Goal: Task Accomplishment & Management: Manage account settings

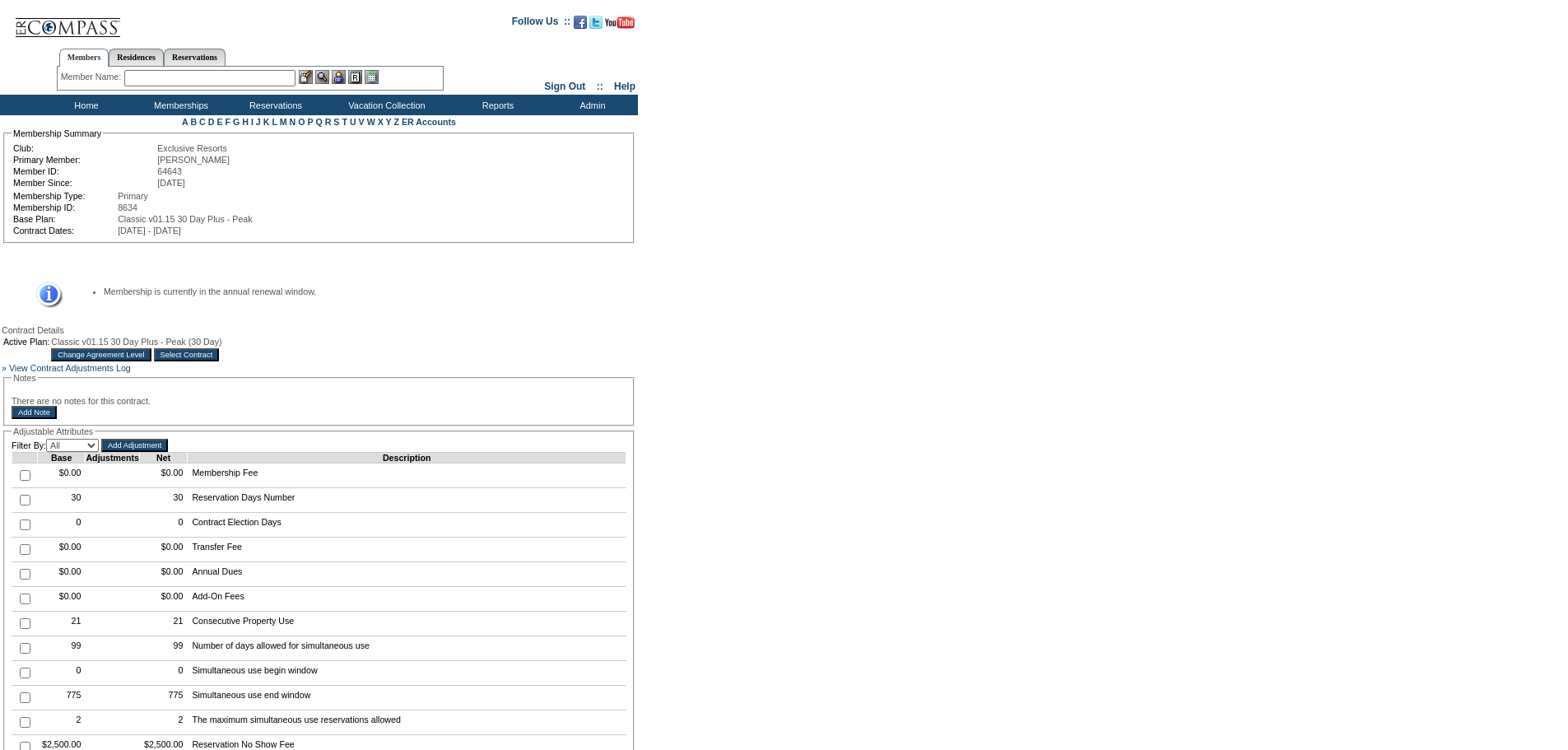
click at [151, 361] on input "Change Agreement Level" at bounding box center [101, 355] width 99 height 14
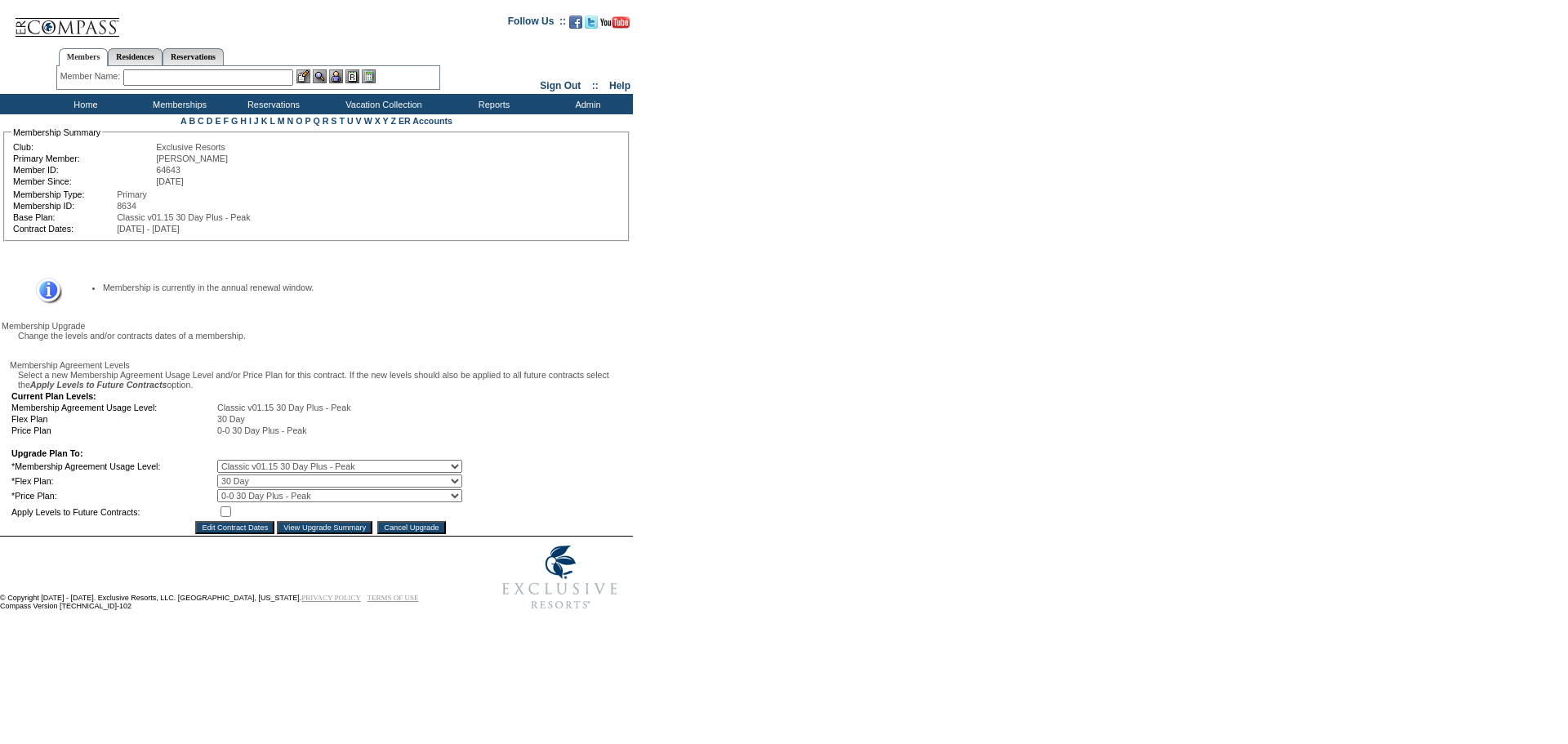
click at [257, 488] on select "0 Day 10 Day 15 Day 20 Day 25 Day 30 Day" at bounding box center [340, 481] width 245 height 13
select select "173"
click at [228, 488] on select "0 Day 10 Day 15 Day 20 Day 25 Day 30 Day" at bounding box center [340, 481] width 245 height 13
click at [231, 517] on input "checkbox" at bounding box center [226, 512] width 11 height 11
checkbox input "true"
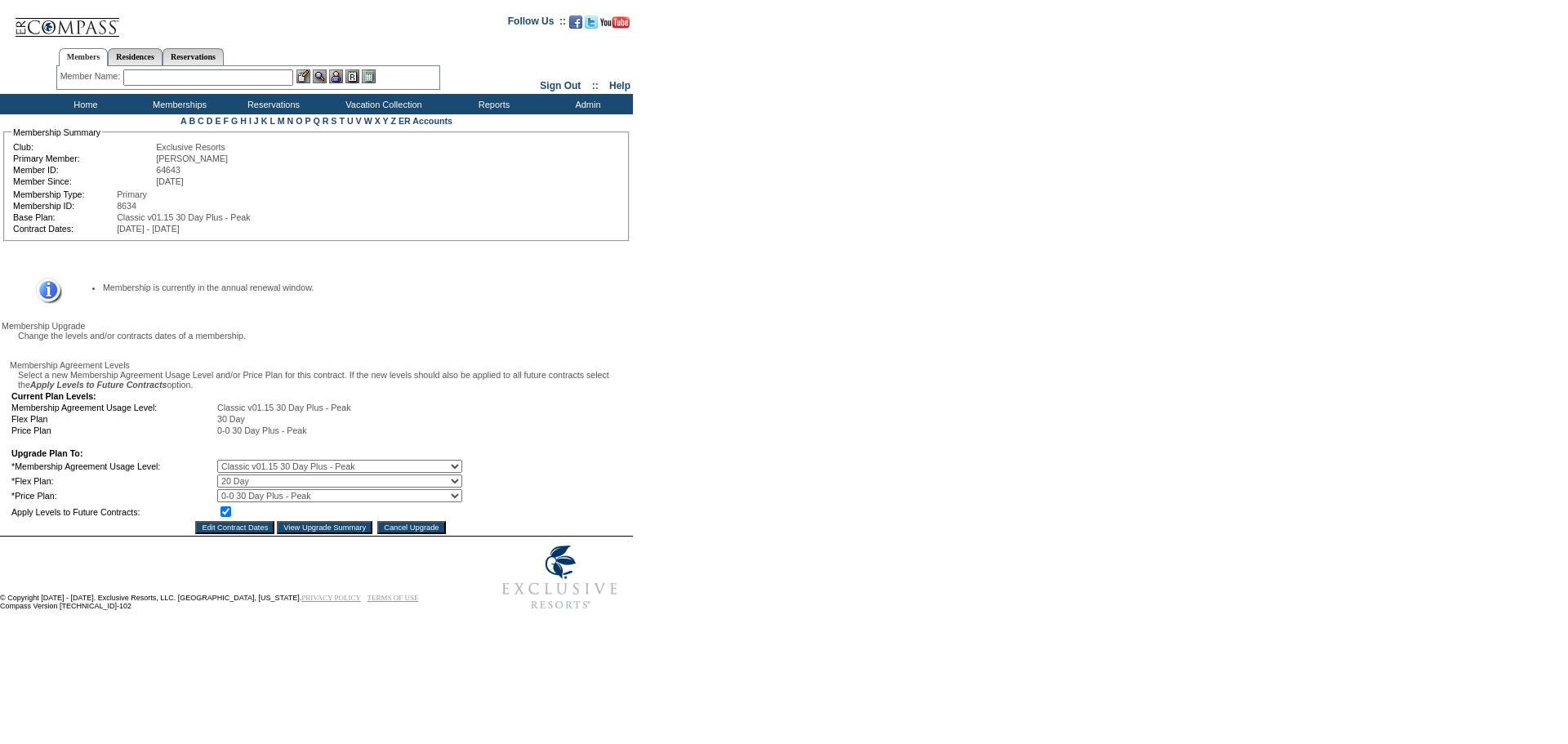
click at [317, 534] on input "View Upgrade Summary" at bounding box center [324, 527] width 96 height 13
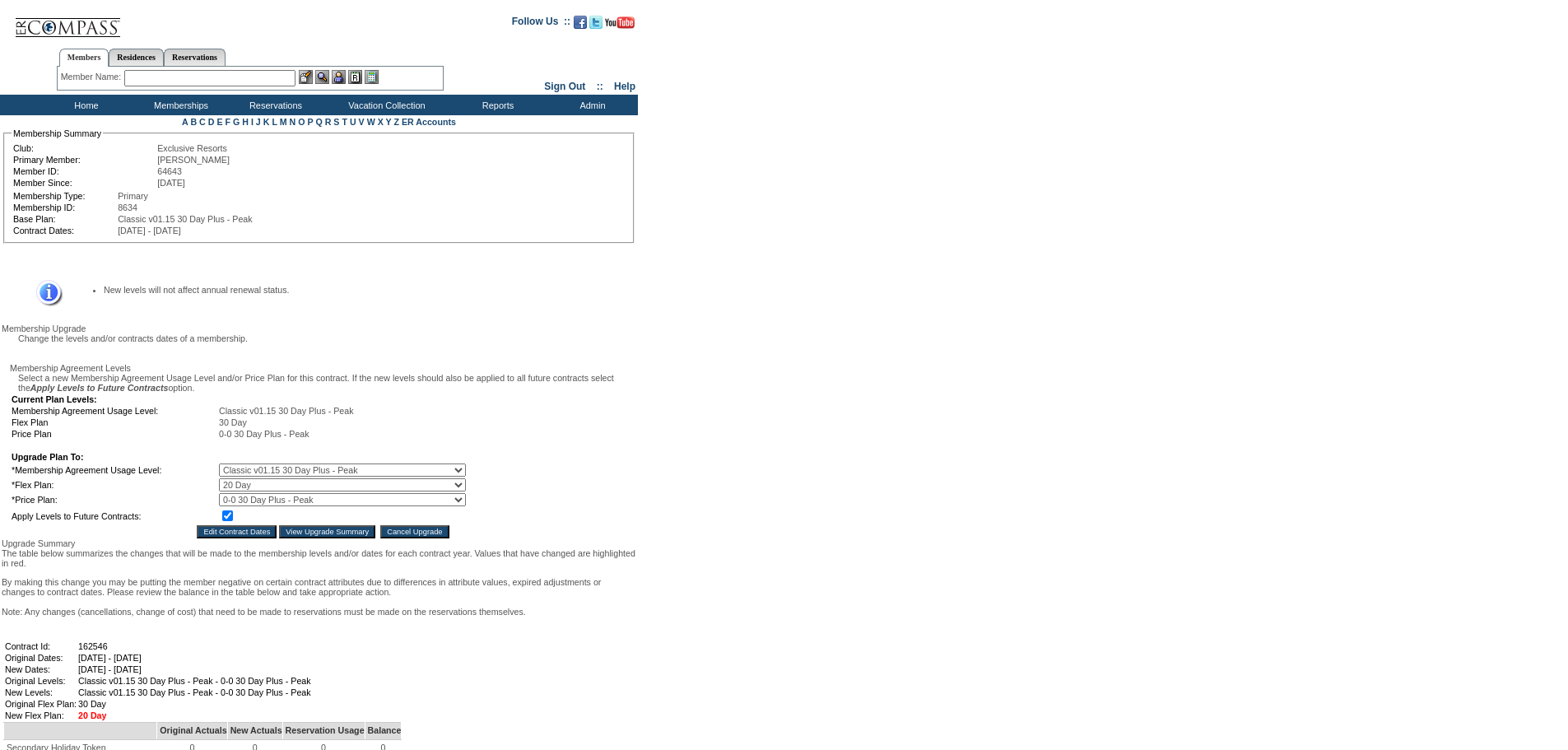
scroll to position [577, 0]
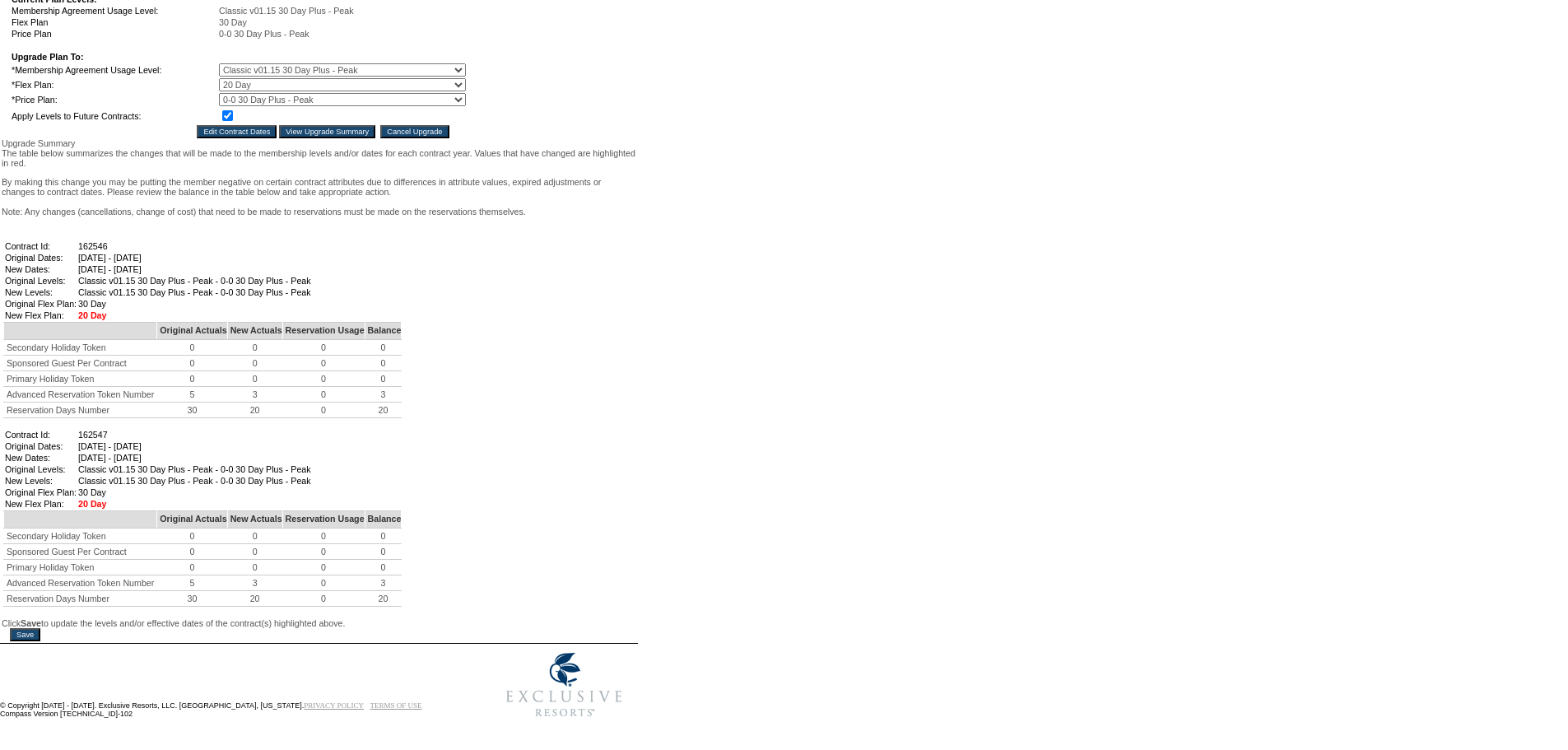
click at [20, 628] on input "Save" at bounding box center [25, 634] width 31 height 14
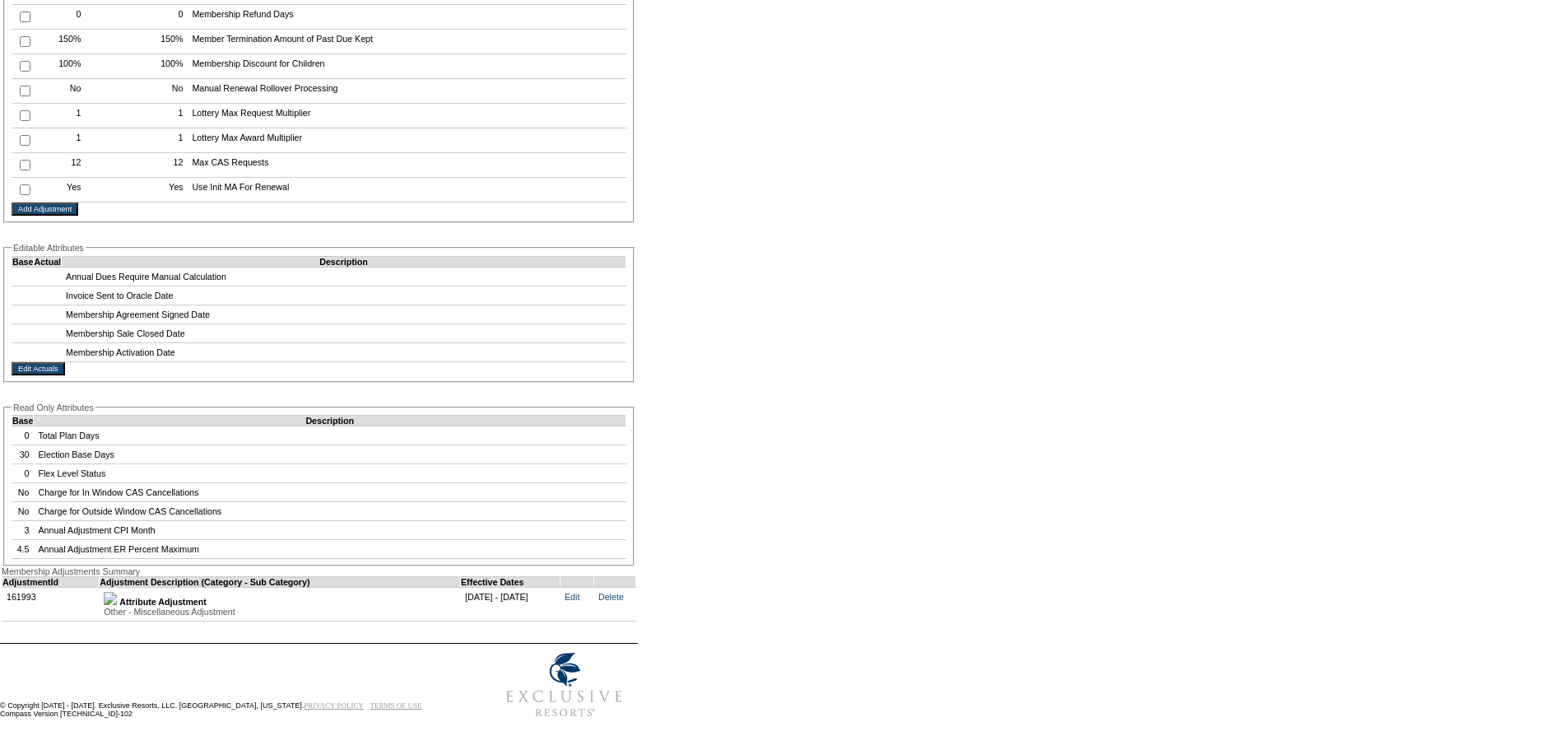
scroll to position [2943, 0]
click at [617, 587] on td "Delete" at bounding box center [615, 603] width 42 height 33
click at [623, 592] on link "Delete" at bounding box center [611, 597] width 25 height 10
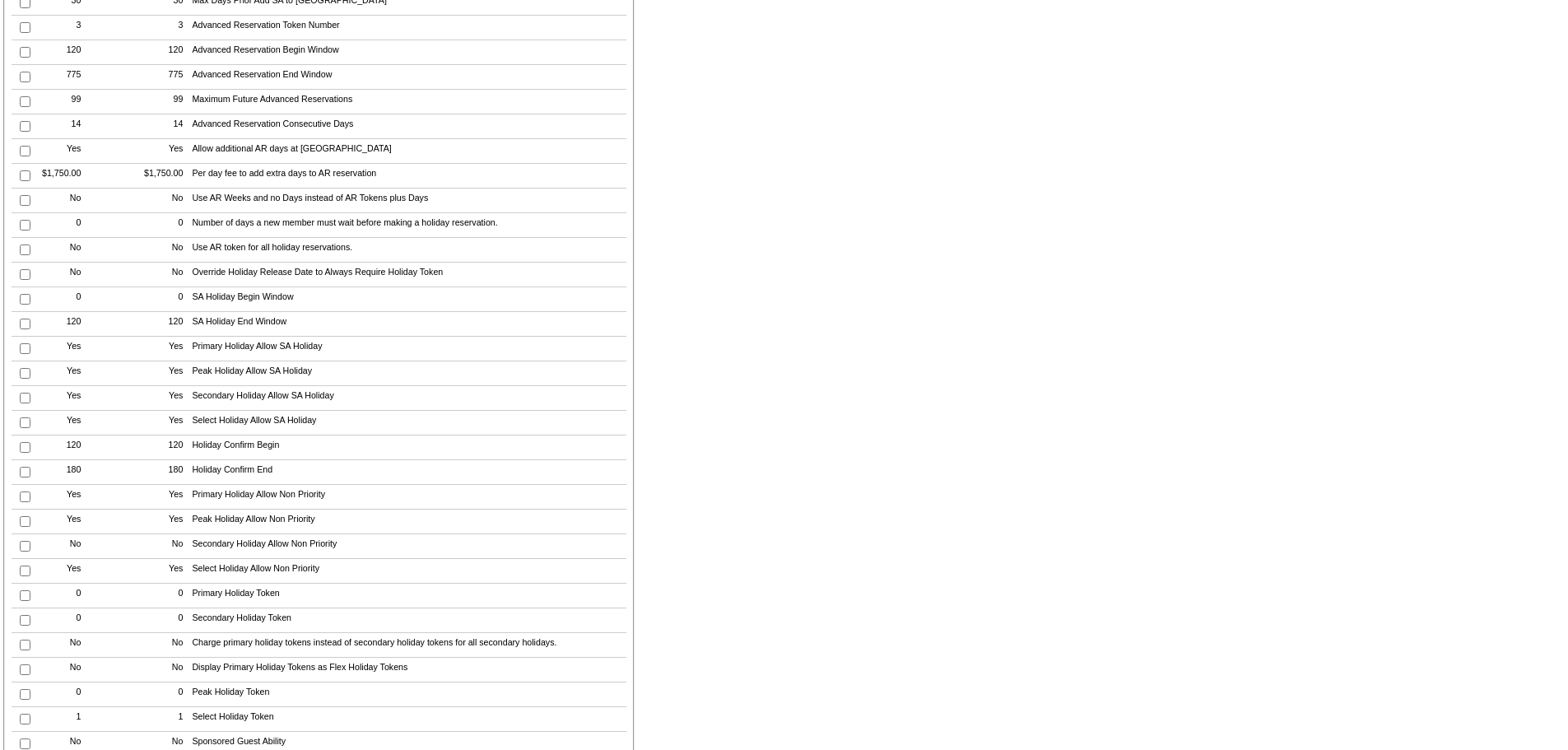
scroll to position [918, 0]
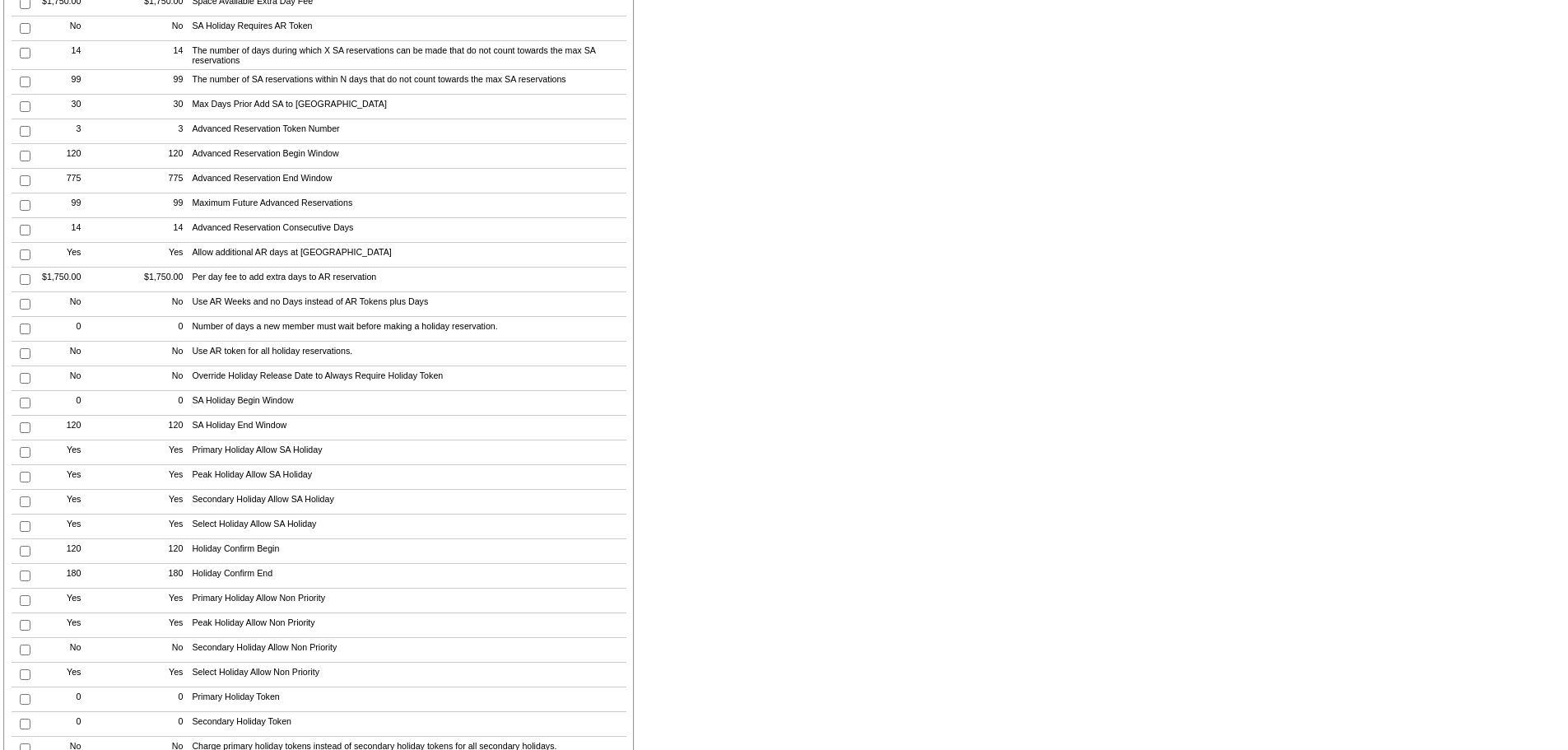
click at [22, 136] on input "checkbox" at bounding box center [25, 132] width 11 height 11
checkbox input "true"
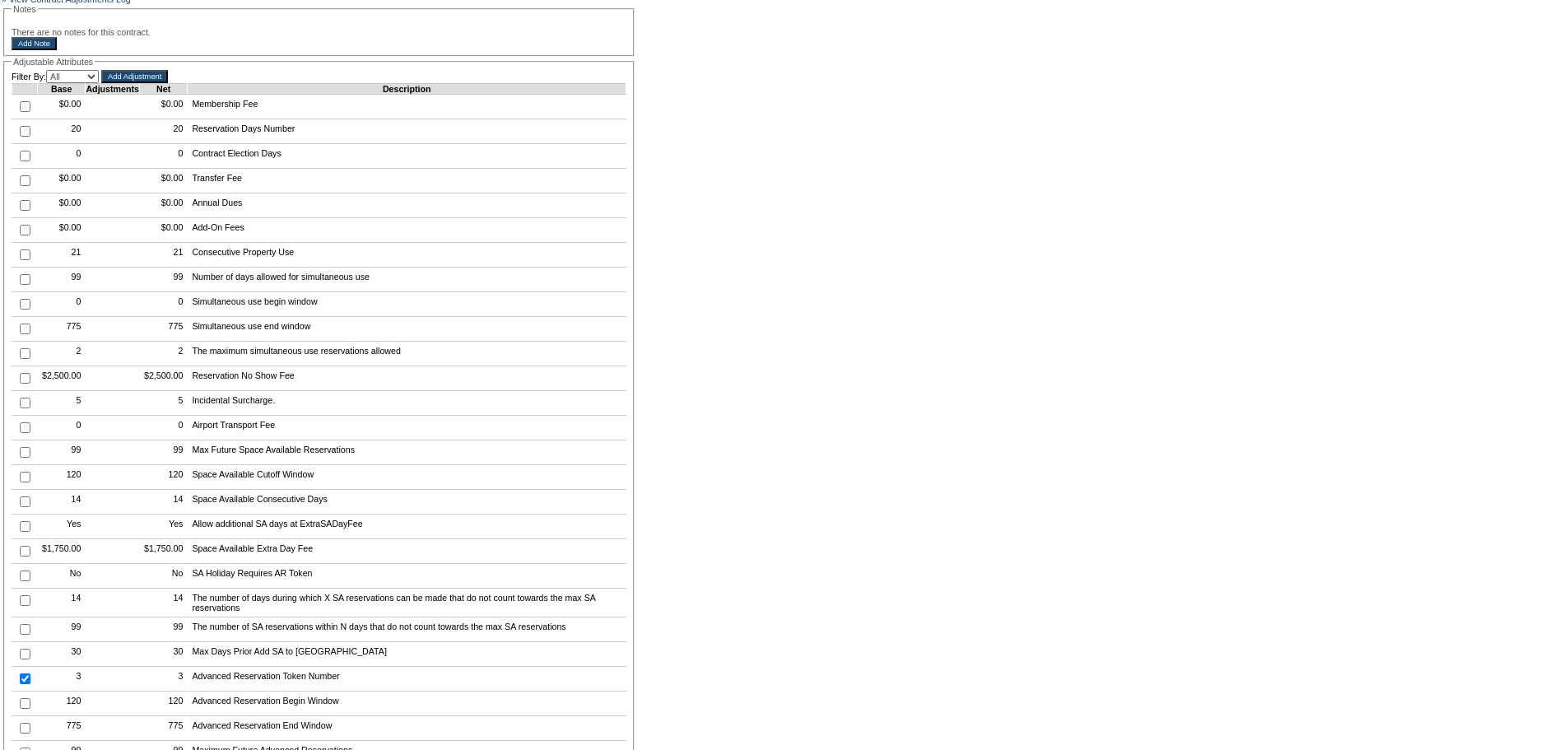
scroll to position [342, 0]
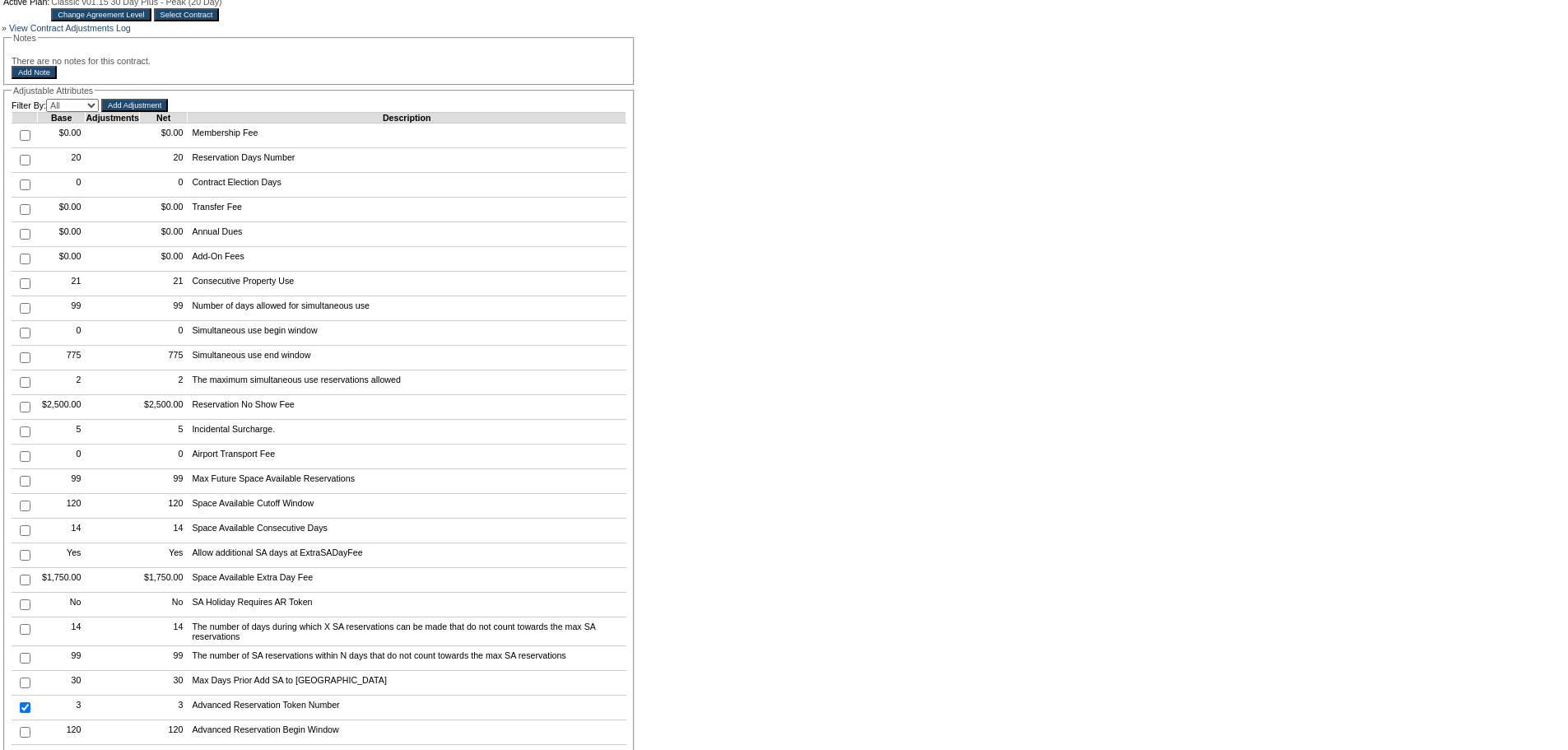
click at [145, 112] on input "Add Adjustment" at bounding box center [134, 105] width 67 height 14
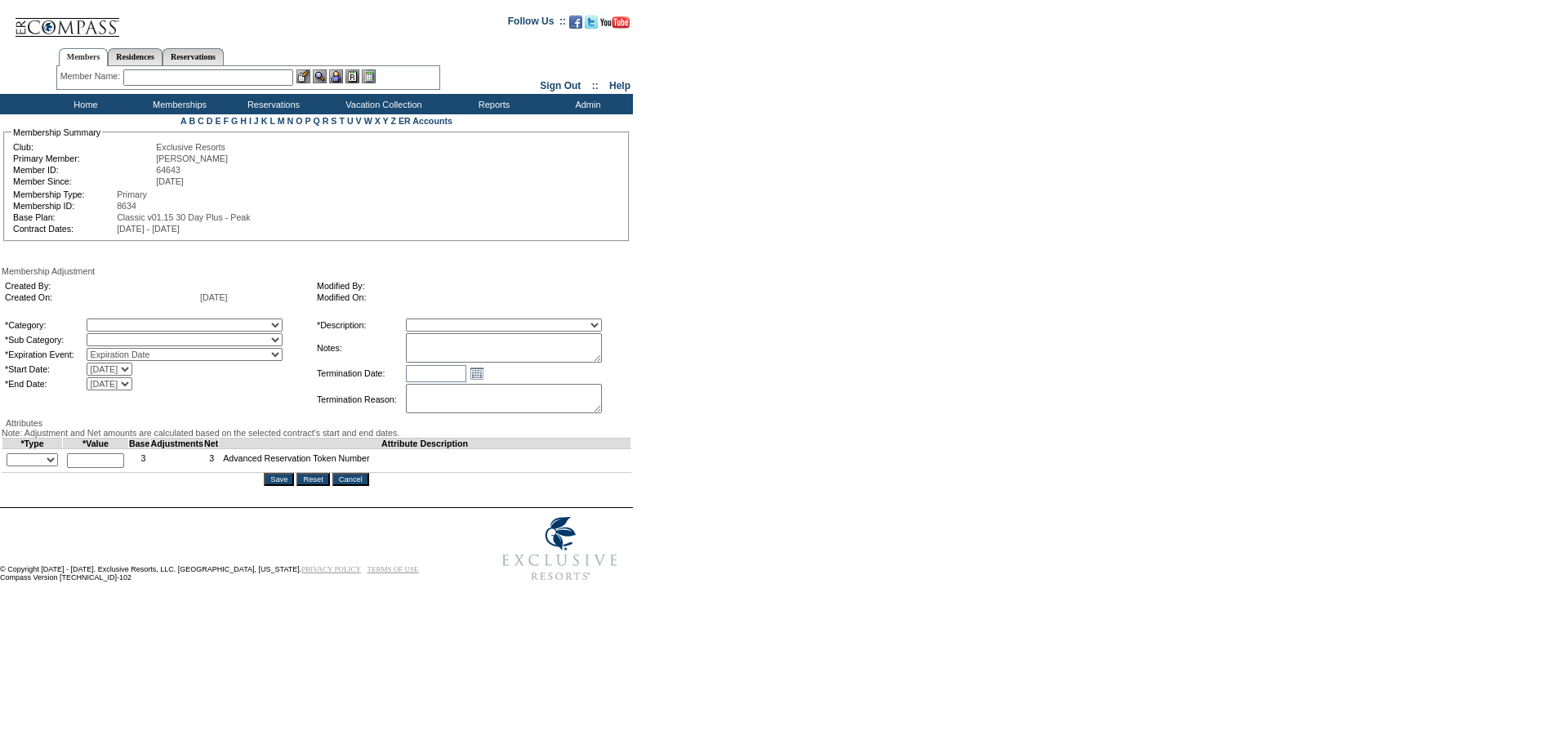
click at [57, 466] on select "+ - Override" at bounding box center [31, 459] width 51 height 13
select select "1"
click at [11, 466] on select "+ - Override" at bounding box center [31, 459] width 51 height 13
click at [92, 468] on input "text" at bounding box center [96, 460] width 57 height 14
type input "2"
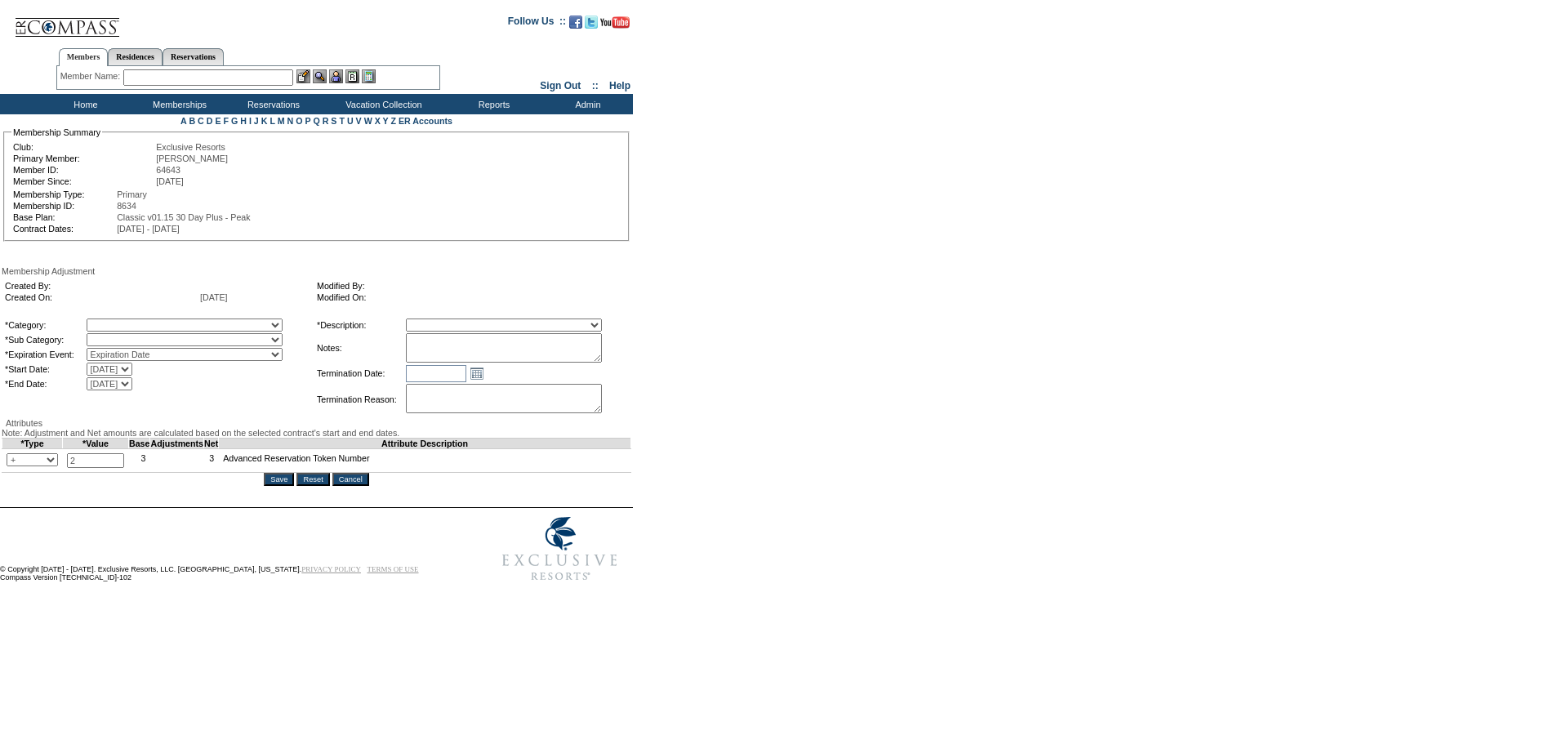
click at [177, 328] on select "A La Carte Days Contract Election Days Converted Days Coronavirus Other Referra…" at bounding box center [184, 325] width 196 height 13
select select "54"
click at [120, 324] on select "A La Carte Days Contract Election Days Converted Days Coronavirus Other Referra…" at bounding box center [184, 325] width 196 height 13
click at [197, 346] on select "Free Extra Days Gold Card Other" at bounding box center [184, 339] width 196 height 13
select select "86"
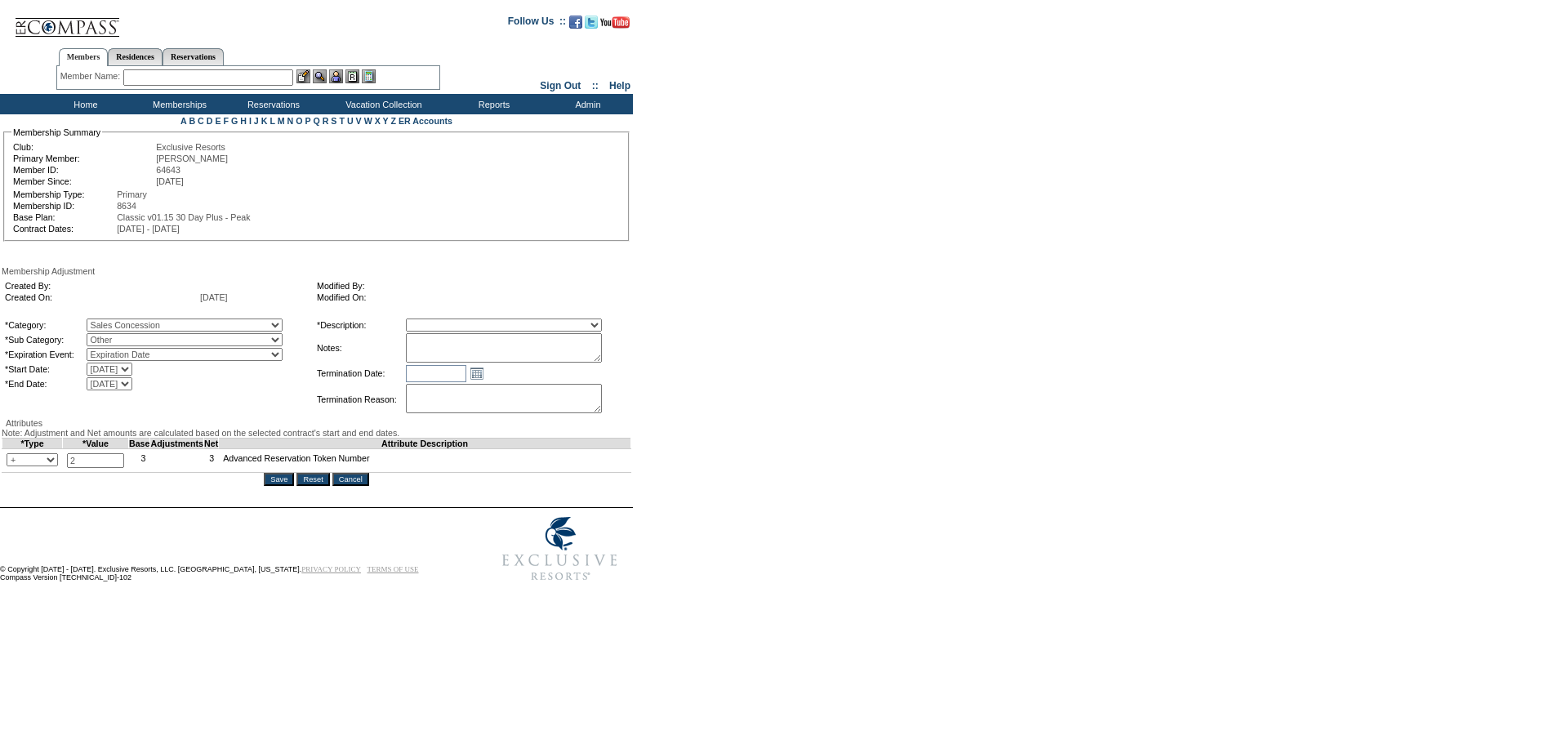
click at [120, 339] on select "Free Extra Days Gold Card Other" at bounding box center [184, 339] width 196 height 13
click at [467, 328] on select "Membership/Transfer Fee Adjustment Membership Fee Adjustment Add-On Fee Adjustm…" at bounding box center [503, 325] width 196 height 13
select select "275"
click at [436, 324] on select "Membership/Transfer Fee Adjustment Membership Fee Adjustment Add-On Fee Adjustm…" at bounding box center [503, 325] width 196 height 13
click at [290, 486] on input "Save" at bounding box center [279, 479] width 30 height 13
